Goal: Find specific page/section: Find specific page/section

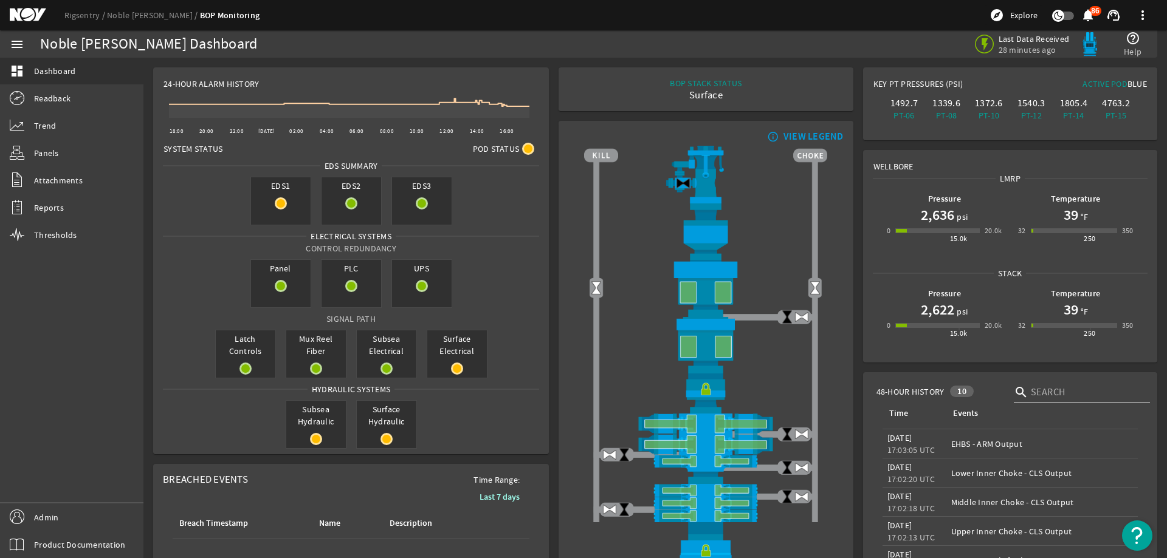
click at [32, 12] on mat-icon at bounding box center [37, 15] width 55 height 15
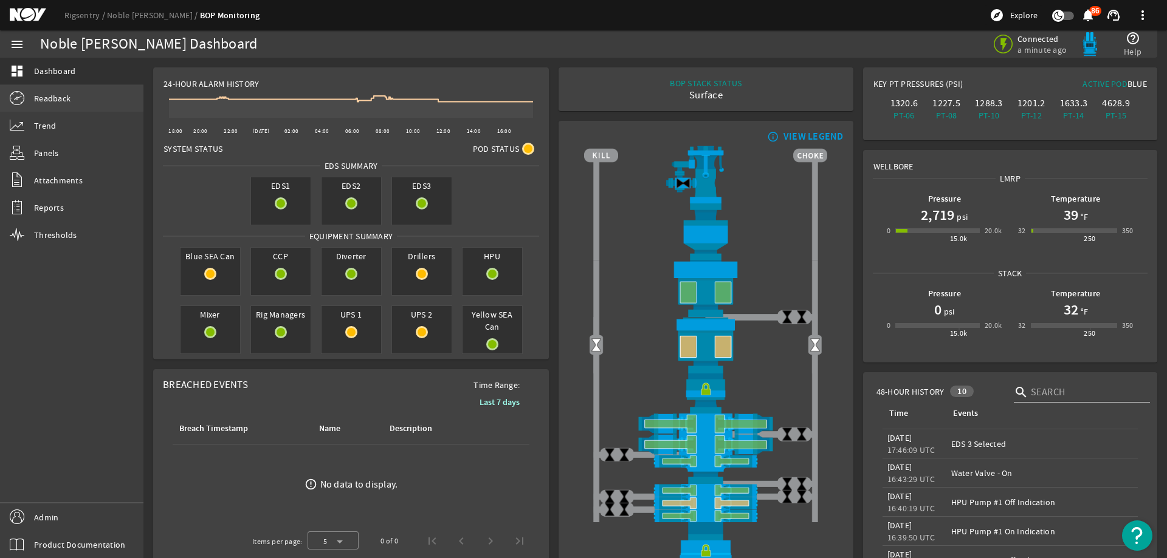
click at [82, 97] on link "Readback" at bounding box center [71, 98] width 143 height 27
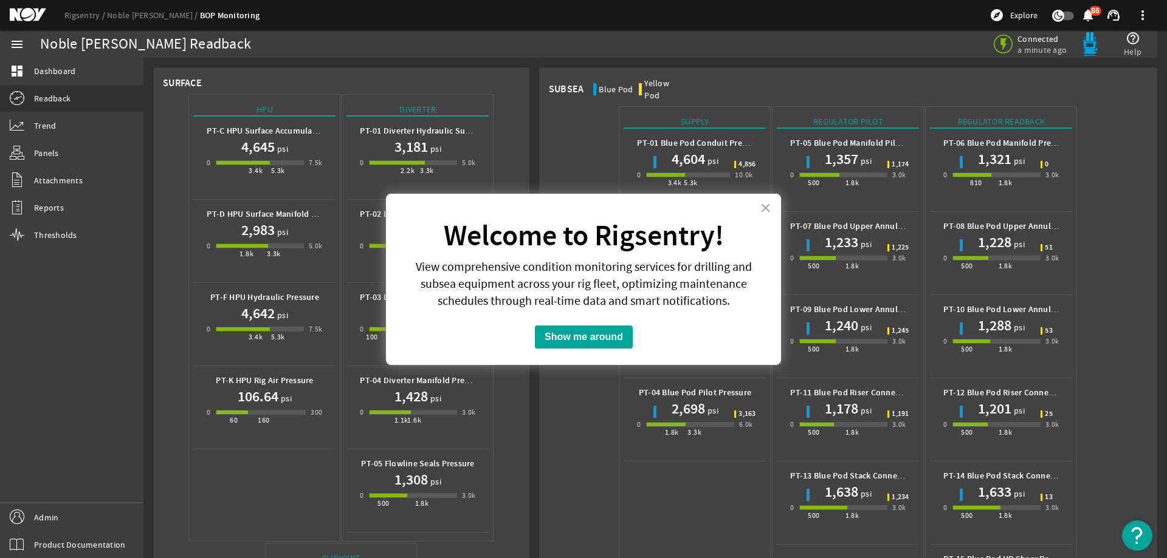
drag, startPoint x: 763, startPoint y: 208, endPoint x: 753, endPoint y: 216, distance: 13.0
click at [762, 210] on button "×" at bounding box center [766, 207] width 12 height 19
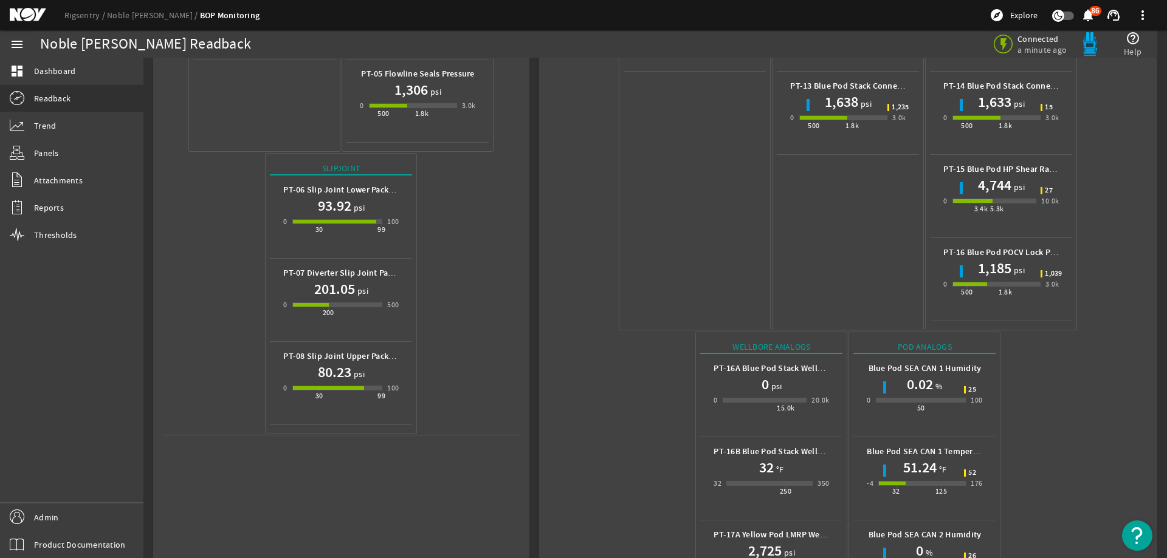
scroll to position [537, 0]
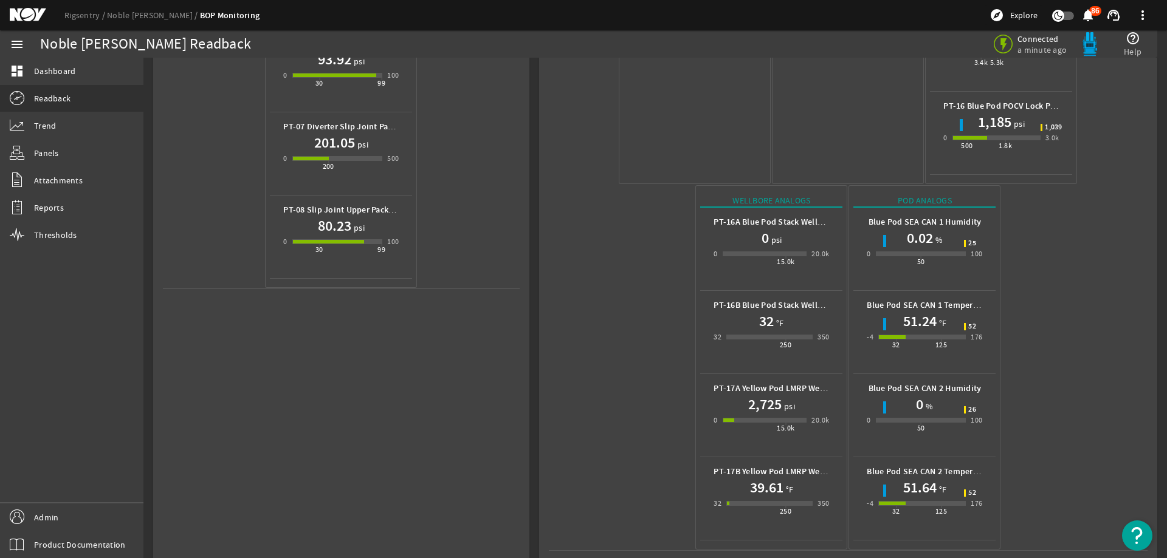
click at [24, 11] on mat-icon at bounding box center [37, 15] width 55 height 15
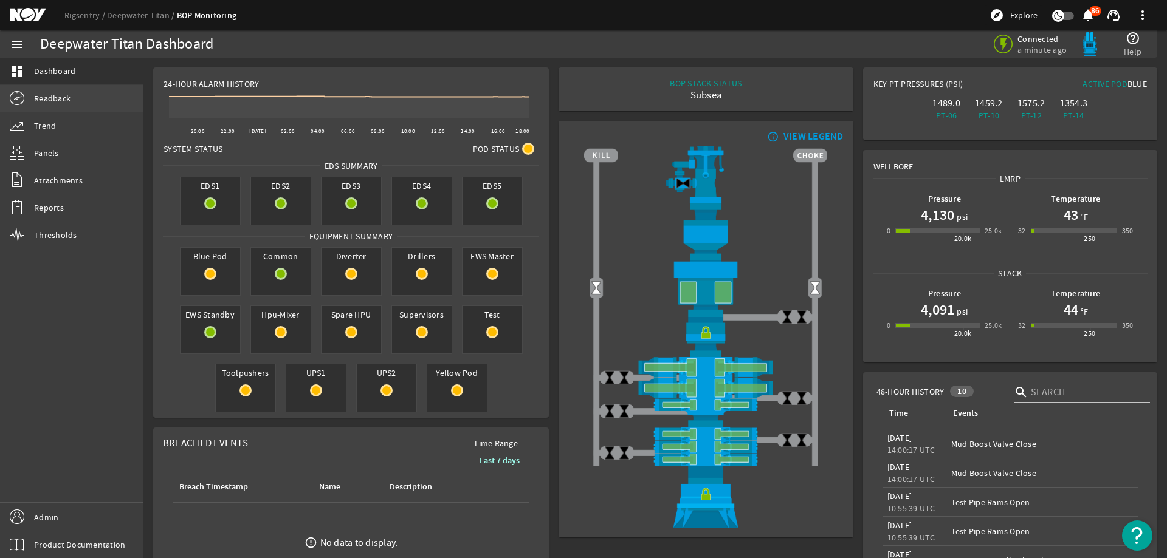
click at [72, 103] on link "Readback" at bounding box center [71, 98] width 143 height 27
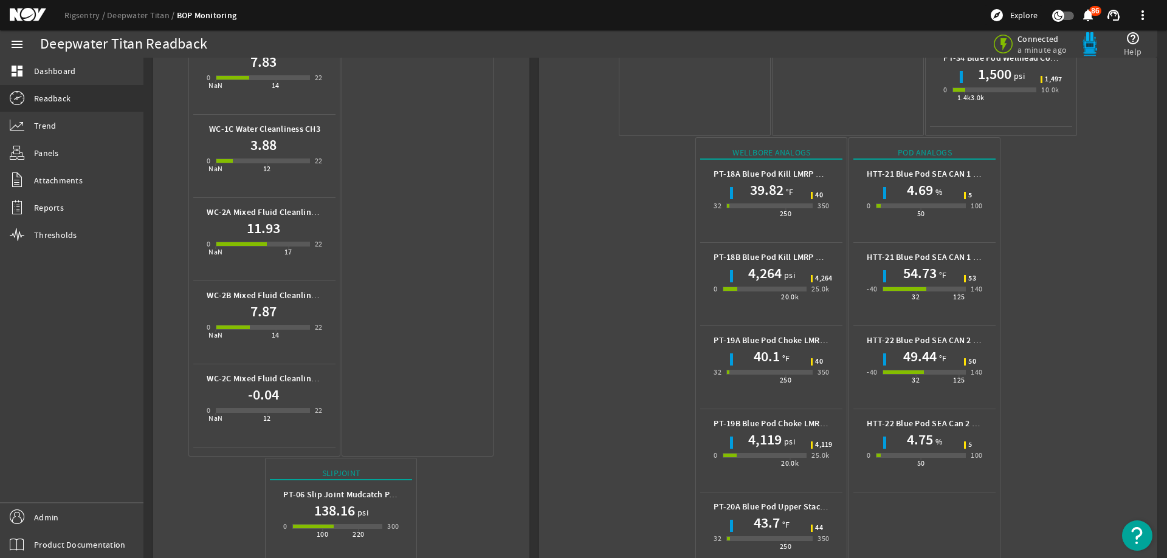
scroll to position [911, 0]
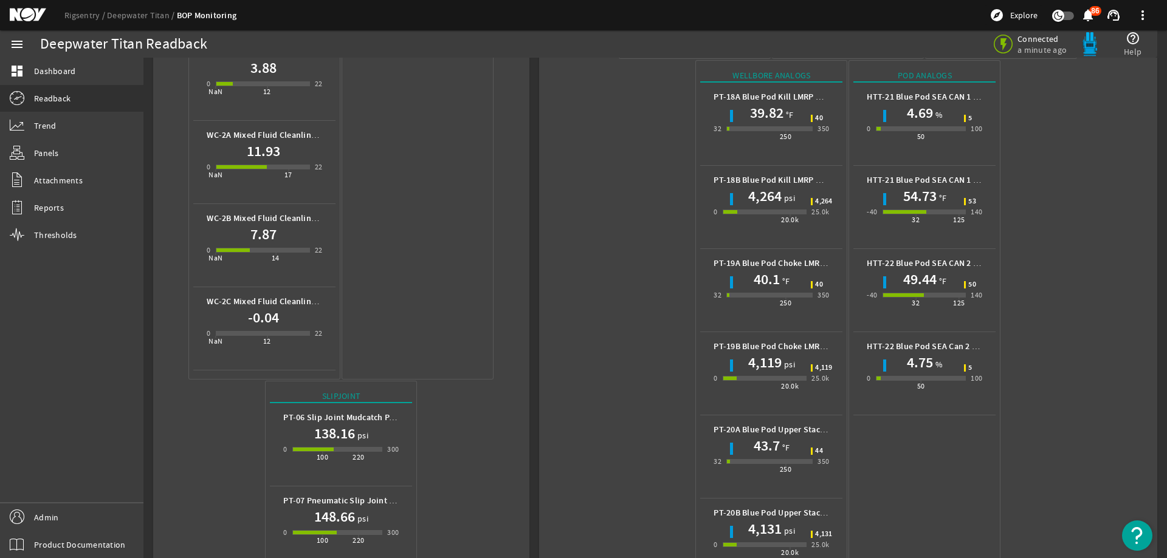
click at [20, 8] on div "Rigsentry Deepwater Titan BOP Monitoring explore Explore notifications 86 suppo…" at bounding box center [583, 15] width 1167 height 30
click at [27, 17] on mat-icon at bounding box center [37, 15] width 55 height 15
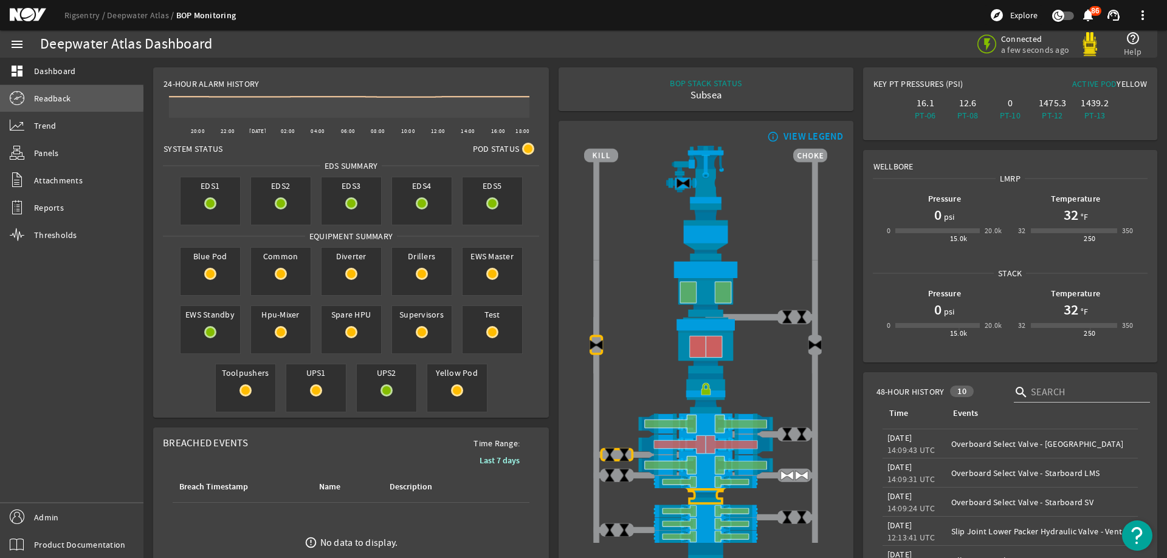
click at [41, 98] on span "Readback" at bounding box center [52, 98] width 36 height 12
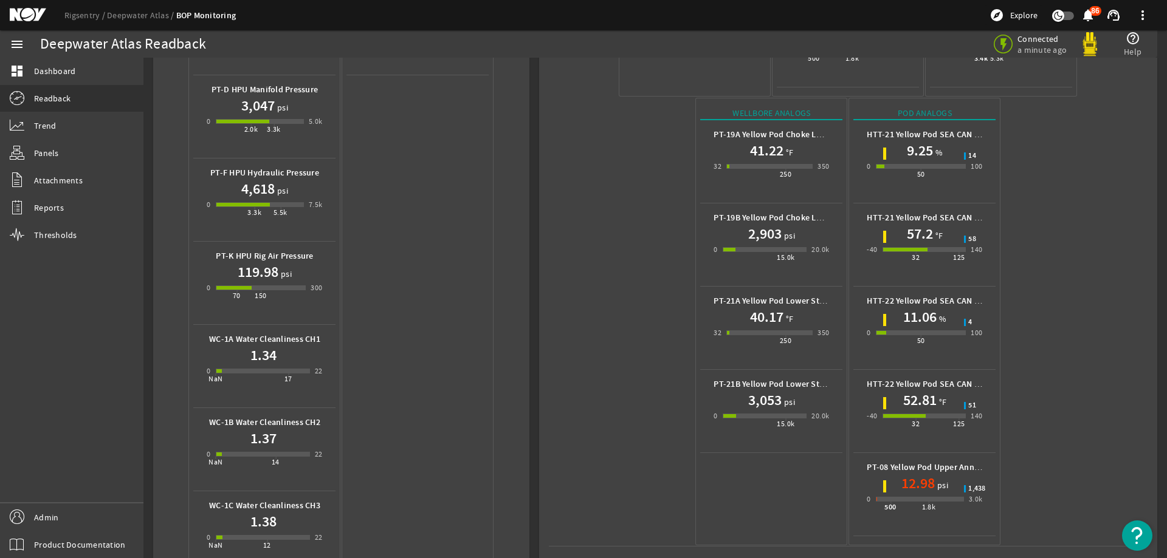
scroll to position [486, 0]
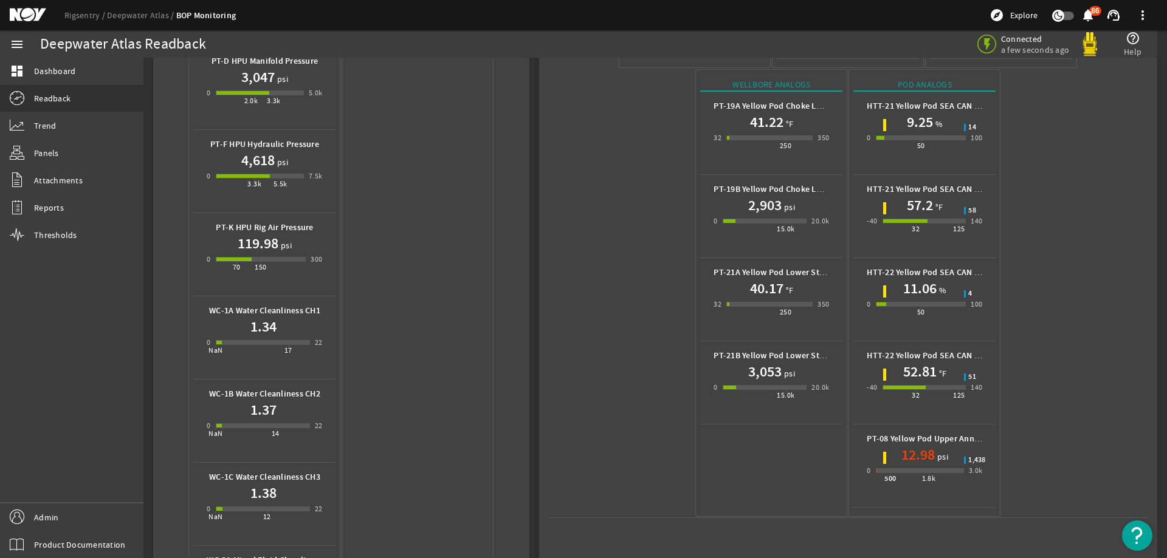
click at [22, 17] on mat-icon at bounding box center [37, 15] width 55 height 15
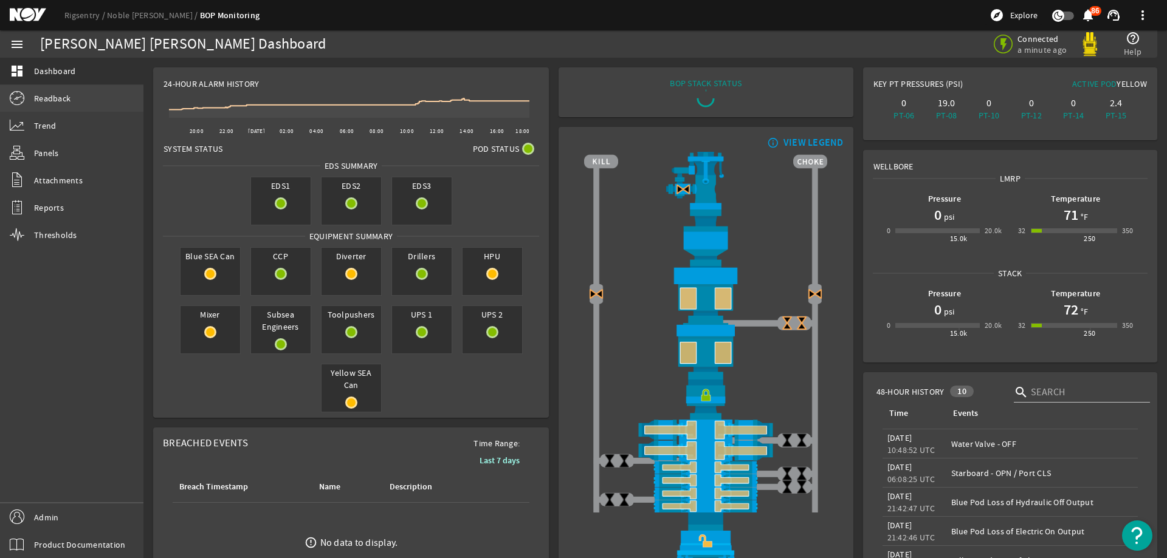
click at [103, 95] on link "Readback" at bounding box center [71, 98] width 143 height 27
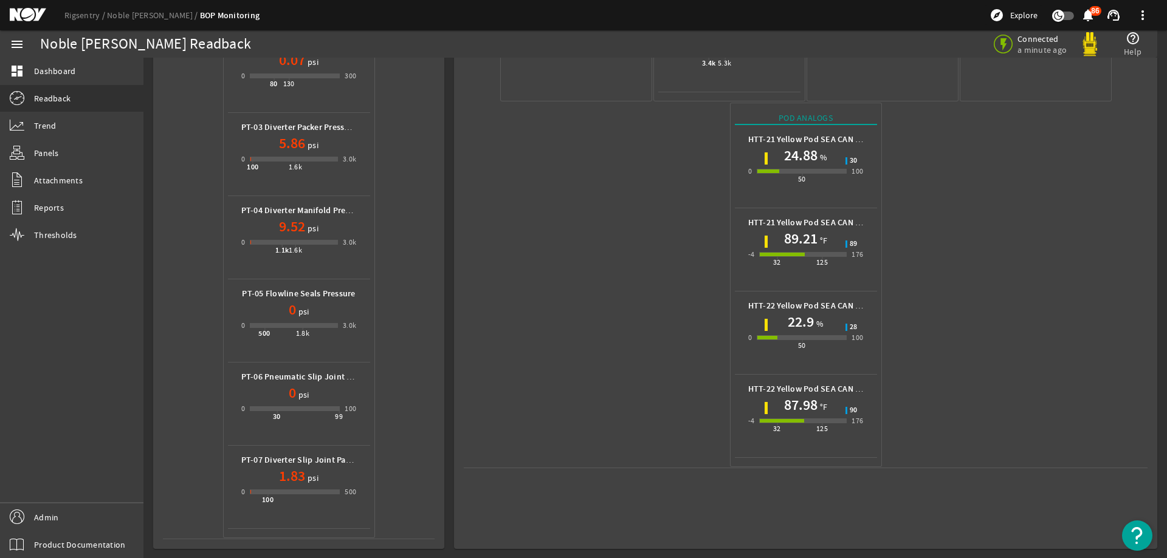
scroll to position [537, 0]
click at [24, 12] on mat-icon at bounding box center [37, 15] width 55 height 15
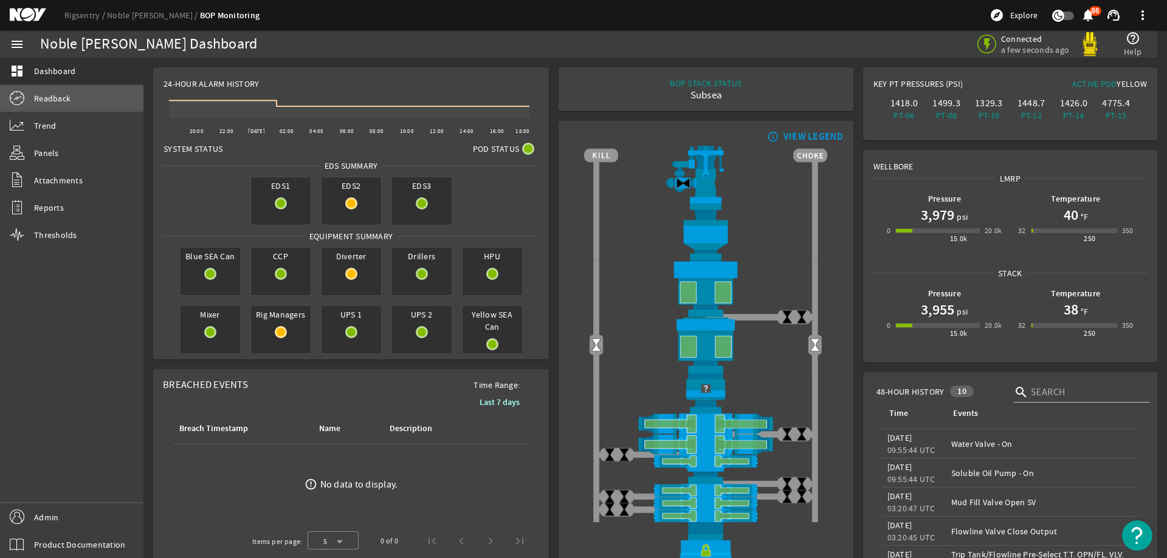
click at [36, 95] on span "Readback" at bounding box center [52, 98] width 36 height 12
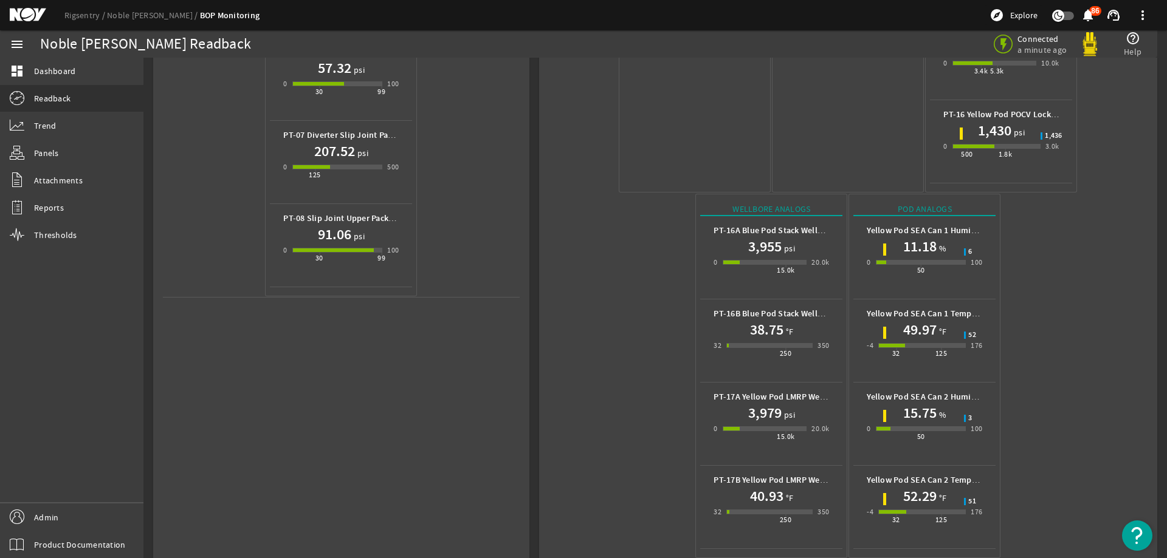
scroll to position [537, 0]
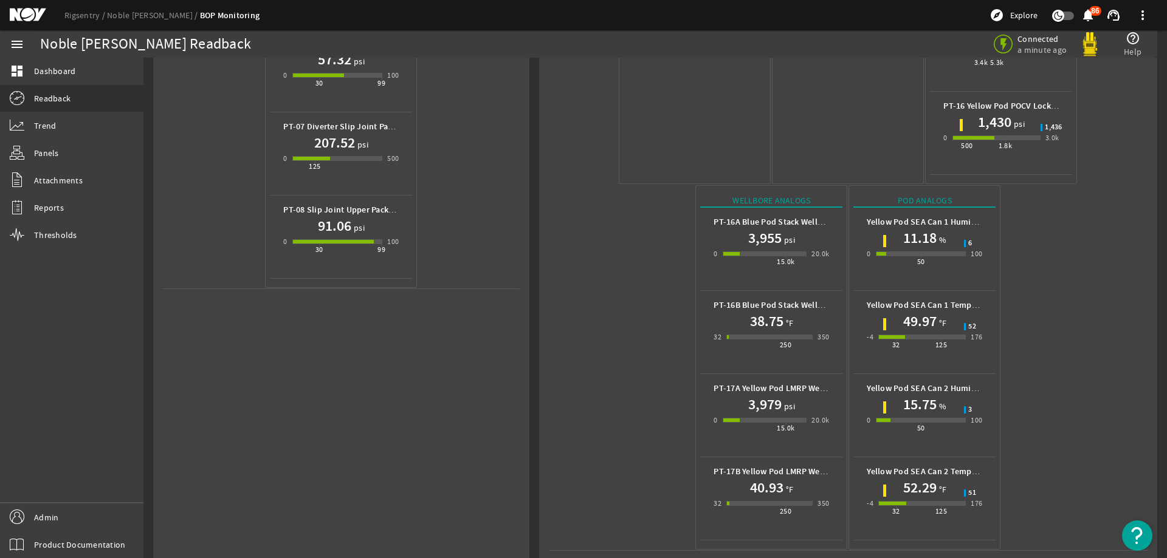
click at [26, 8] on mat-icon at bounding box center [37, 15] width 55 height 15
